Goal: Task Accomplishment & Management: Manage account settings

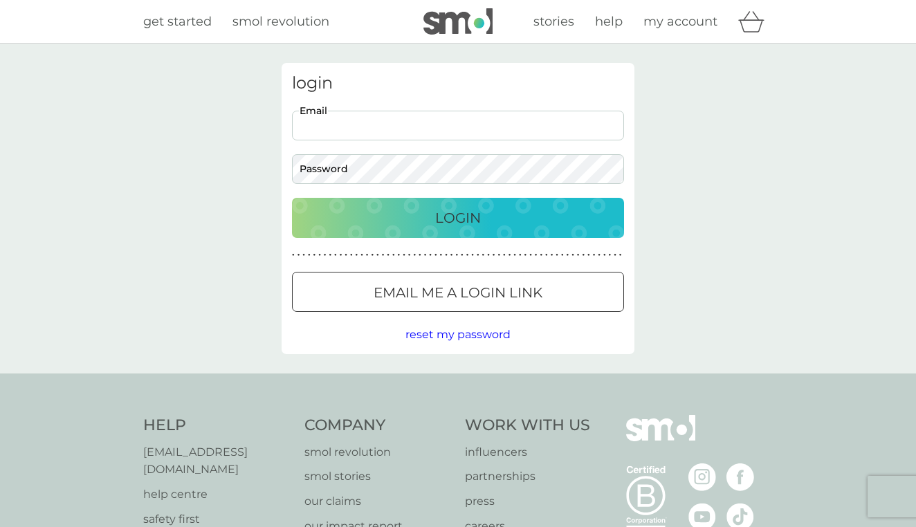
type input "[EMAIL_ADDRESS][DOMAIN_NAME]"
click at [458, 217] on button "Login" at bounding box center [458, 218] width 332 height 40
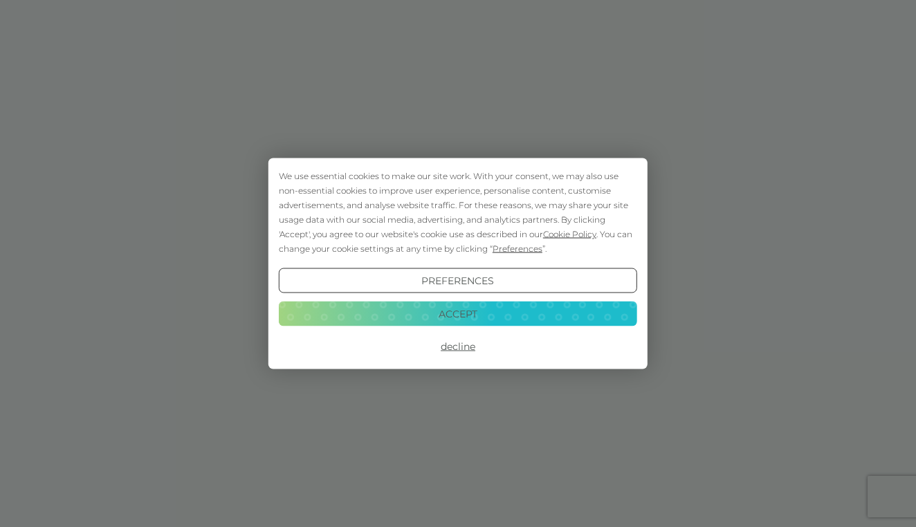
click at [468, 314] on button "Accept" at bounding box center [458, 313] width 358 height 25
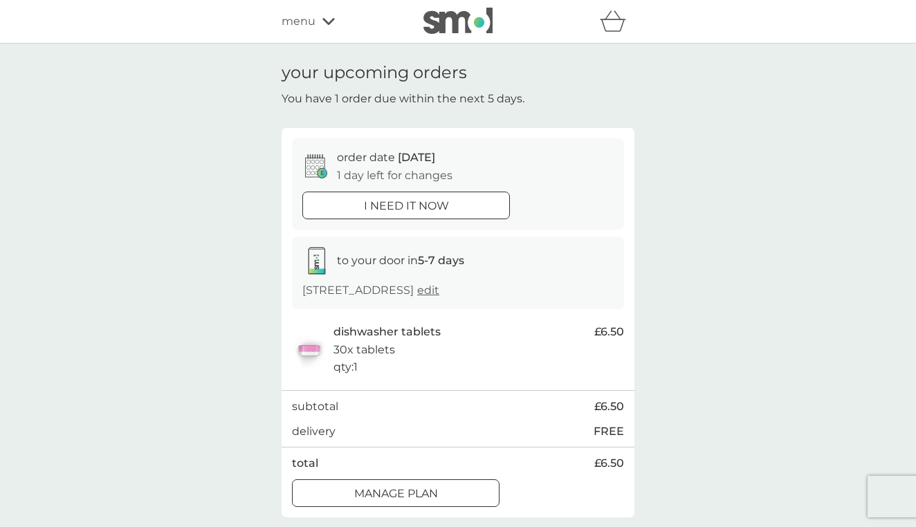
click at [412, 496] on p "Manage plan" at bounding box center [396, 494] width 84 height 18
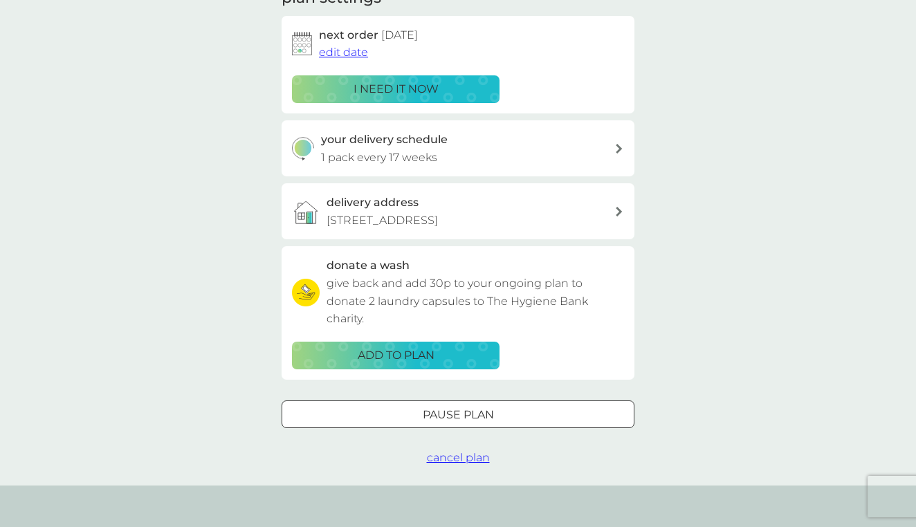
scroll to position [221, 0]
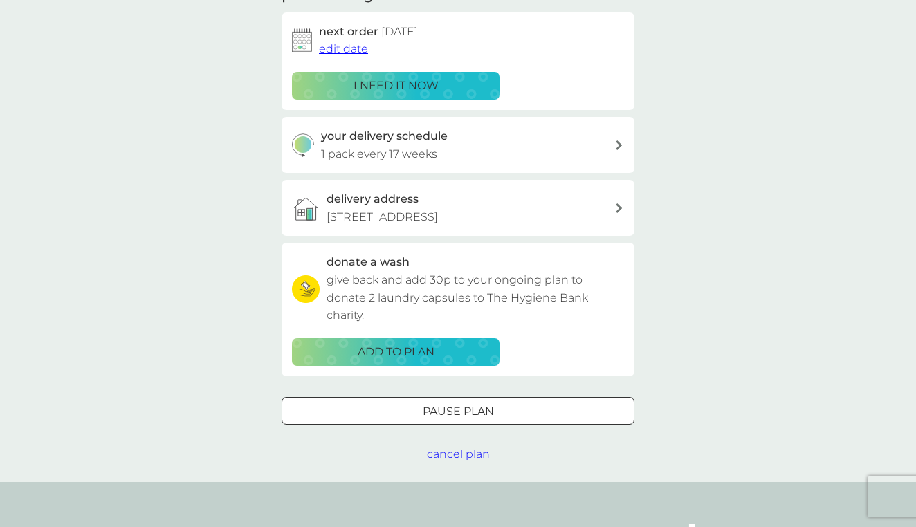
click at [483, 405] on p "Pause plan" at bounding box center [458, 412] width 71 height 18
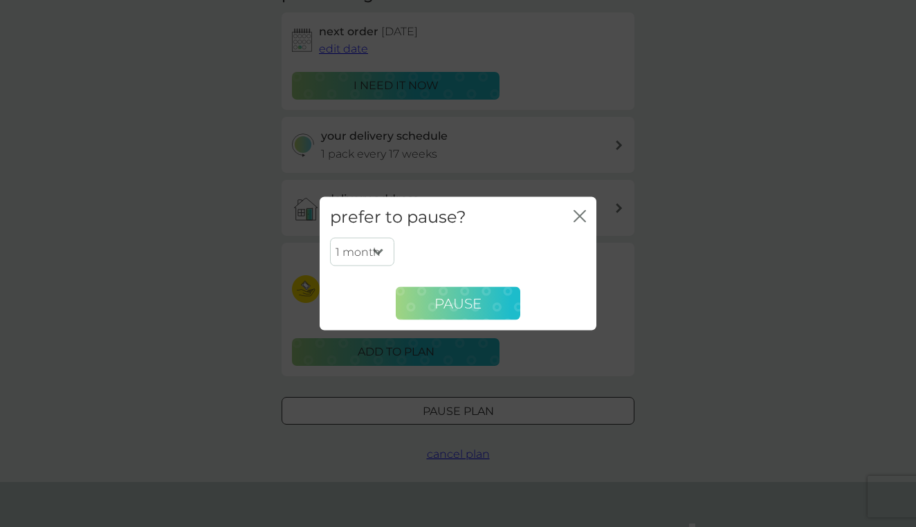
click at [465, 304] on span "Pause" at bounding box center [457, 303] width 47 height 17
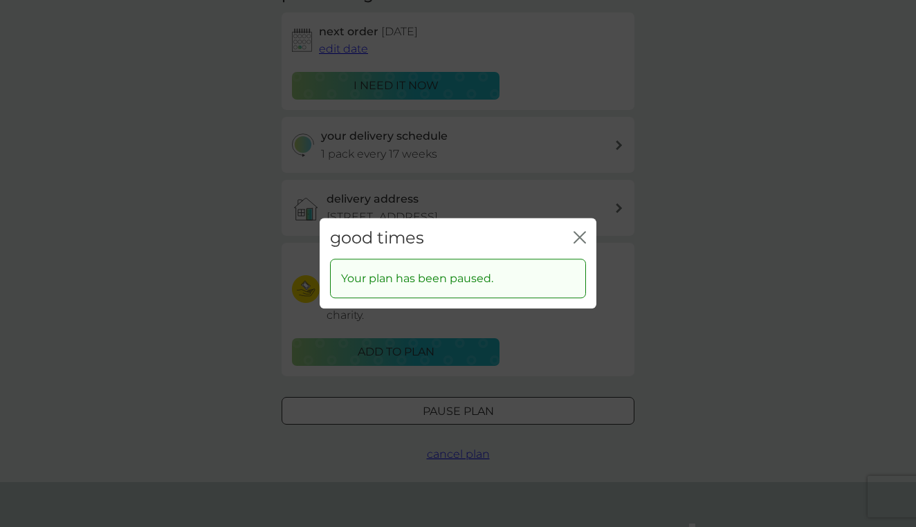
click at [582, 234] on icon "close" at bounding box center [579, 237] width 12 height 12
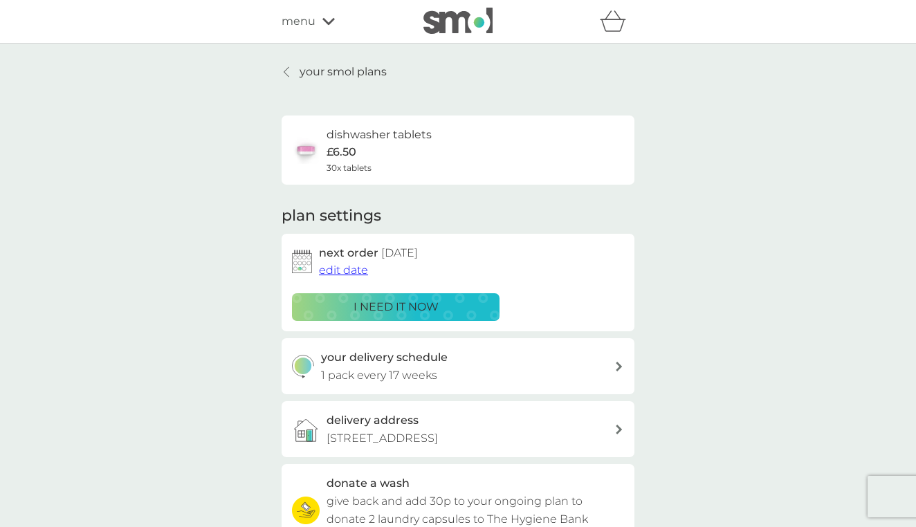
scroll to position [0, 0]
click at [289, 72] on icon at bounding box center [287, 71] width 6 height 11
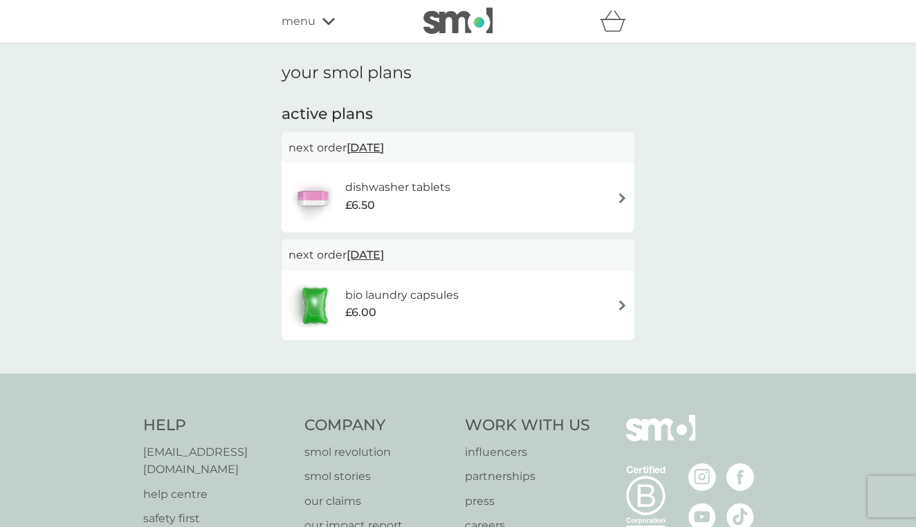
click at [423, 299] on h6 "bio laundry capsules" at bounding box center [401, 295] width 113 height 18
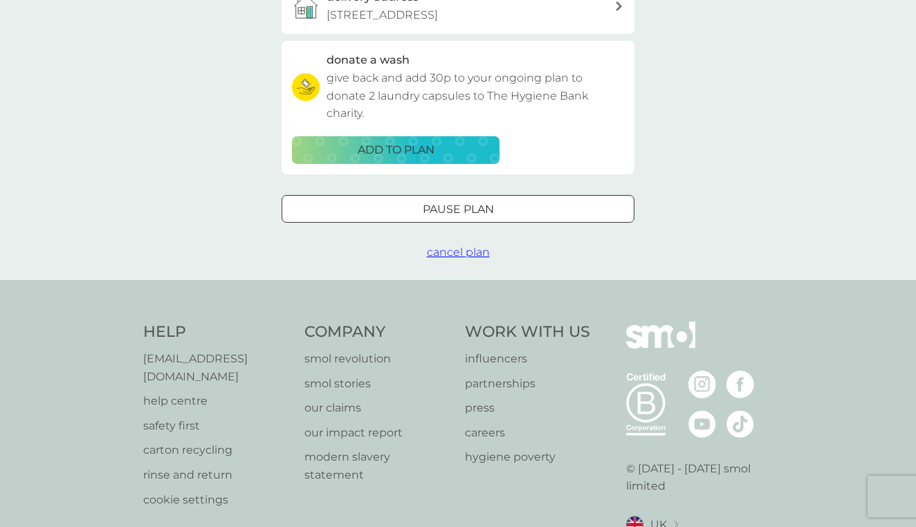
scroll to position [443, 0]
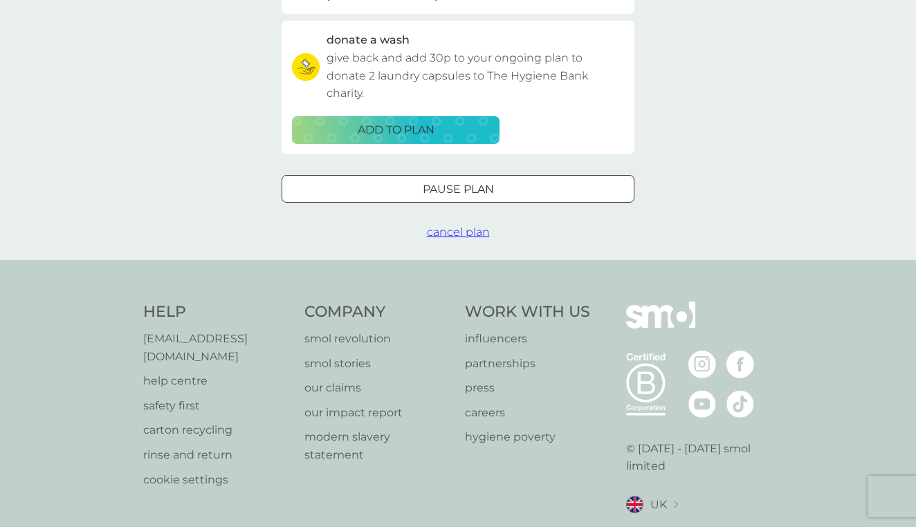
click at [461, 189] on div at bounding box center [458, 189] width 50 height 15
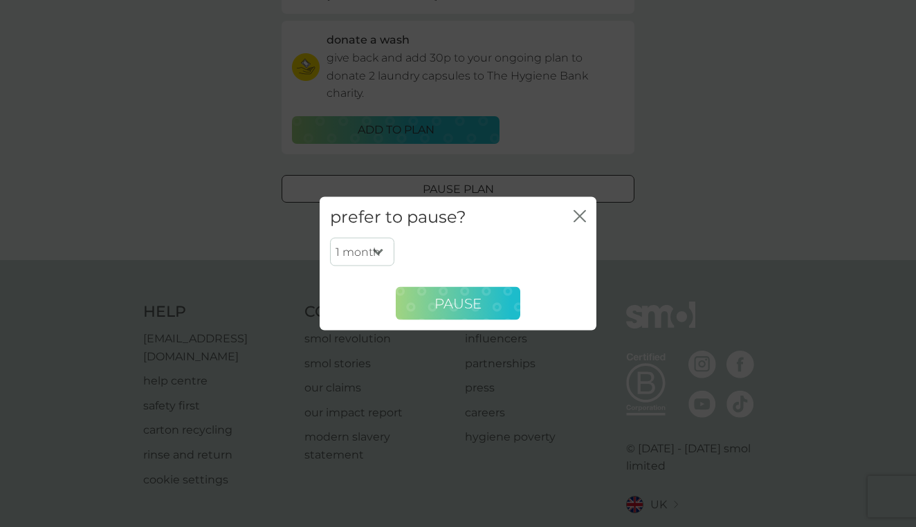
click at [464, 302] on span "Pause" at bounding box center [457, 303] width 47 height 17
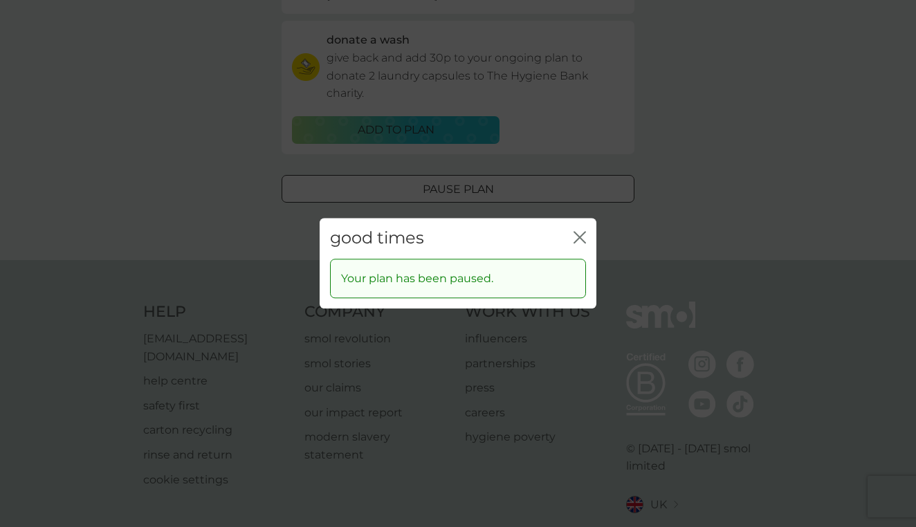
click at [583, 237] on icon "close" at bounding box center [579, 237] width 12 height 12
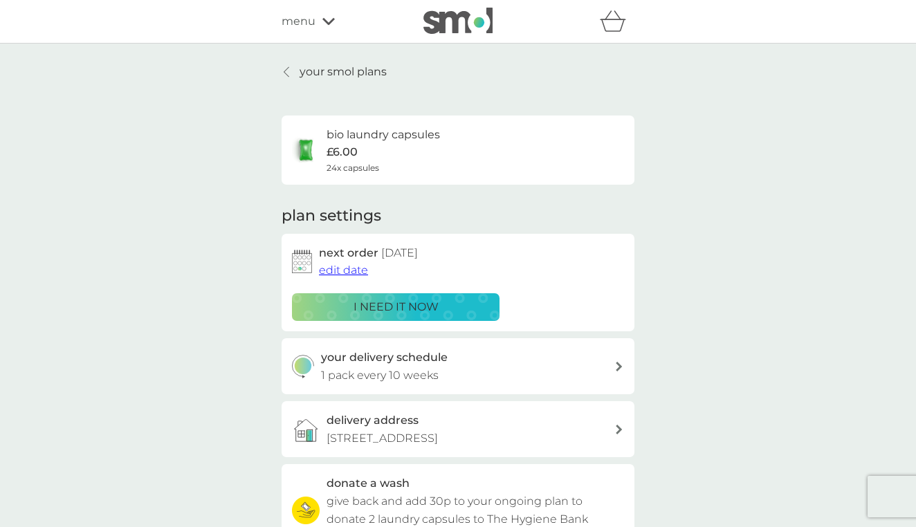
scroll to position [0, 0]
click at [333, 77] on p "your smol plans" at bounding box center [342, 72] width 87 height 18
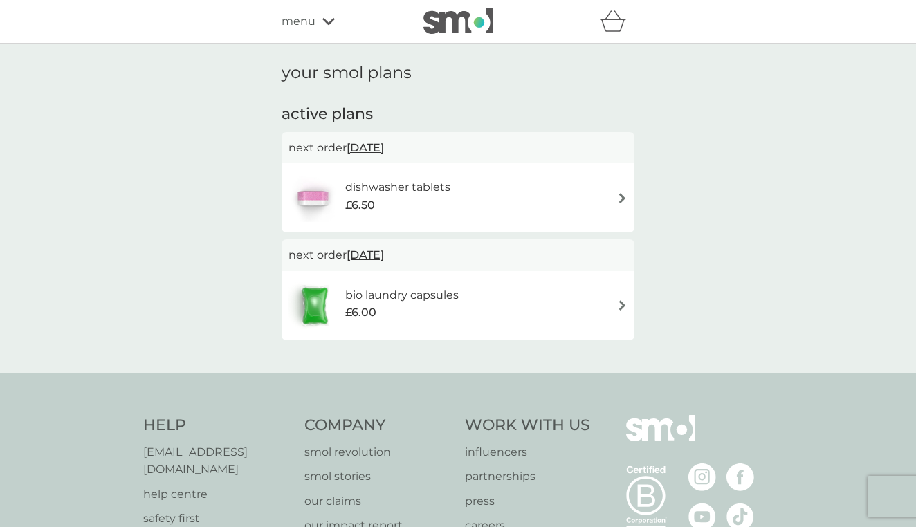
scroll to position [21, 0]
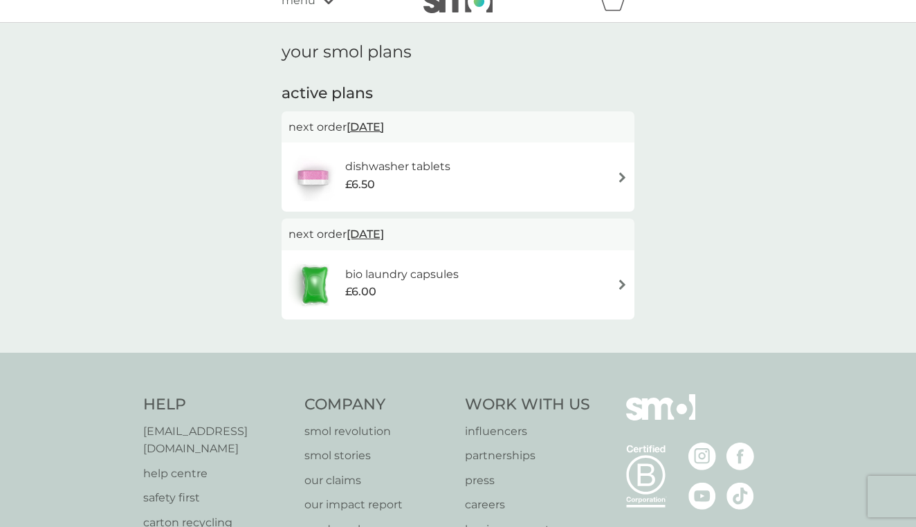
click at [618, 176] on img at bounding box center [622, 177] width 10 height 10
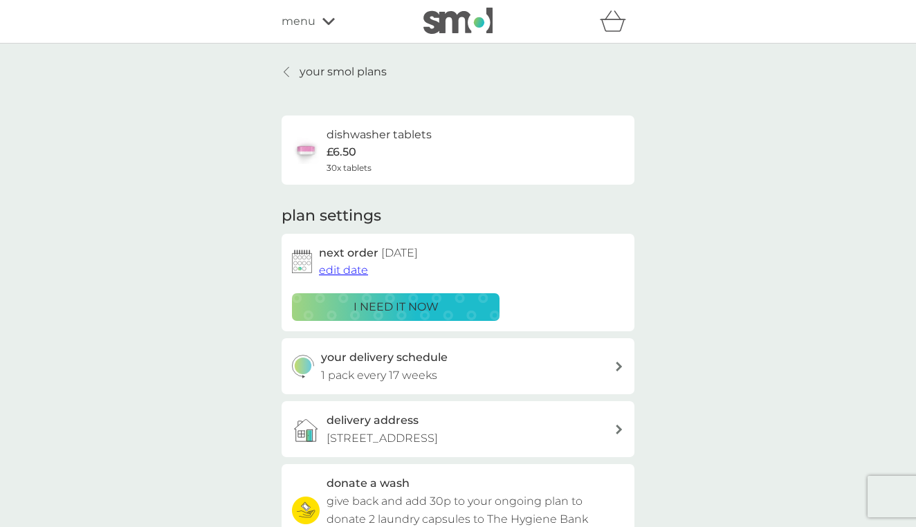
click at [298, 67] on link "your smol plans" at bounding box center [333, 72] width 105 height 18
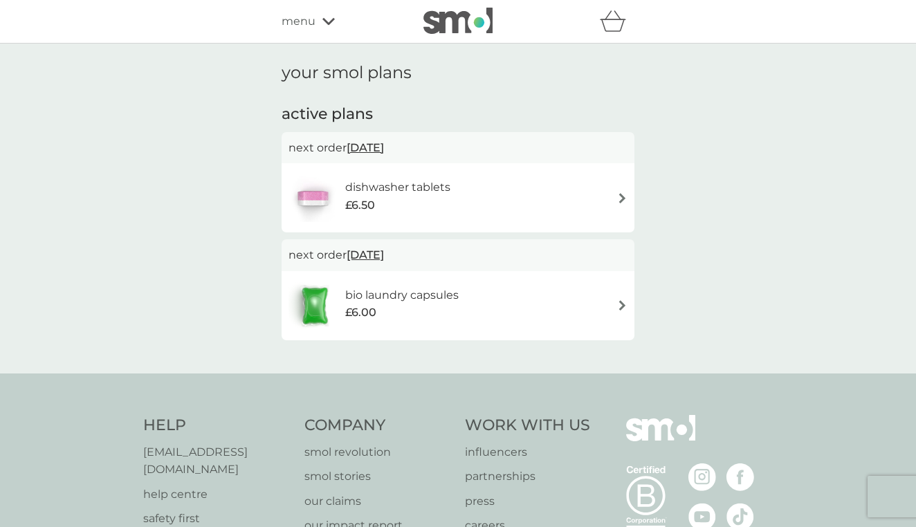
click at [300, 12] on span "menu" at bounding box center [298, 21] width 34 height 18
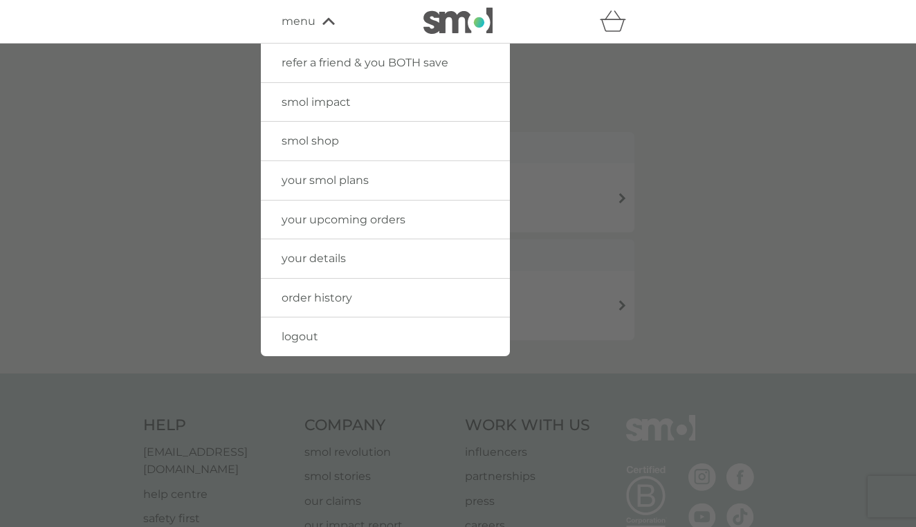
click at [301, 337] on span "logout" at bounding box center [299, 336] width 37 height 13
